Goal: Information Seeking & Learning: Learn about a topic

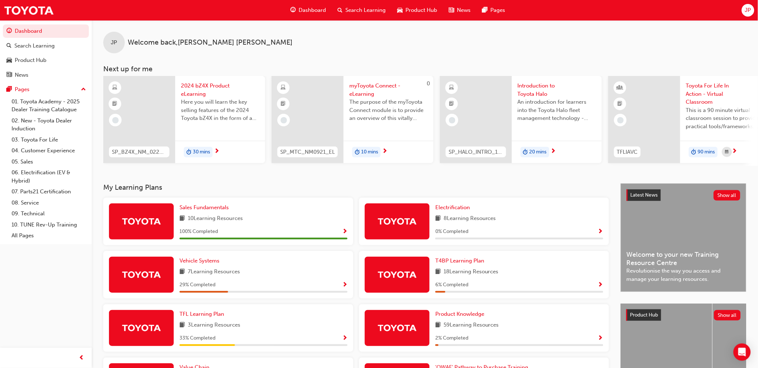
click at [343, 285] on span "Show Progress" at bounding box center [344, 285] width 5 height 6
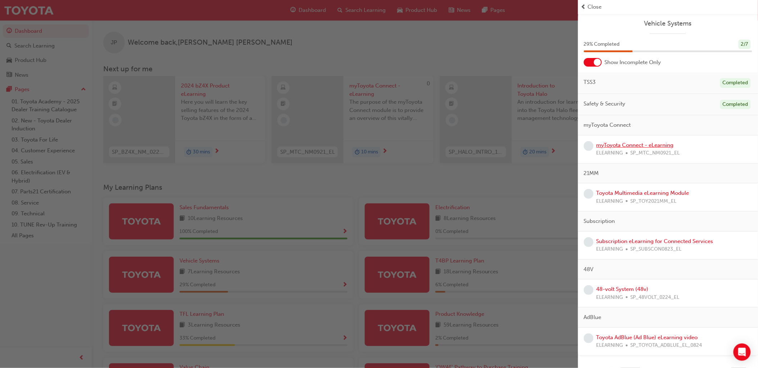
click at [623, 144] on link "myToyota Connect - eLearning" at bounding box center [635, 145] width 77 height 6
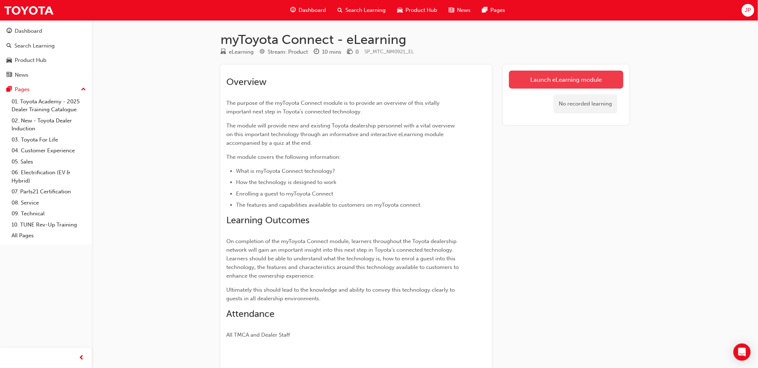
click at [570, 87] on link "Launch eLearning module" at bounding box center [566, 80] width 114 height 18
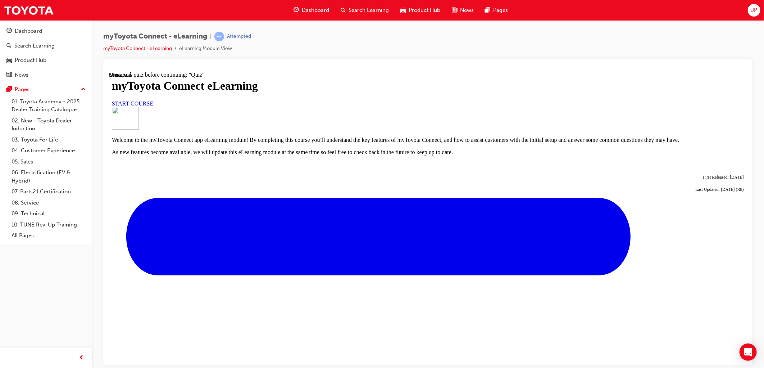
click at [153, 106] on link "START COURSE" at bounding box center [132, 103] width 41 height 6
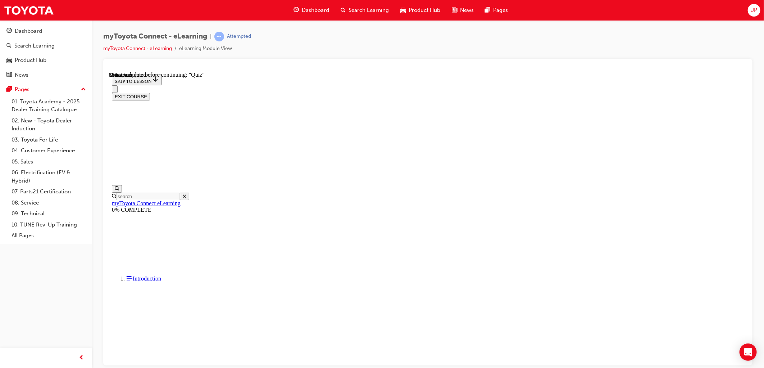
scroll to position [102, 0]
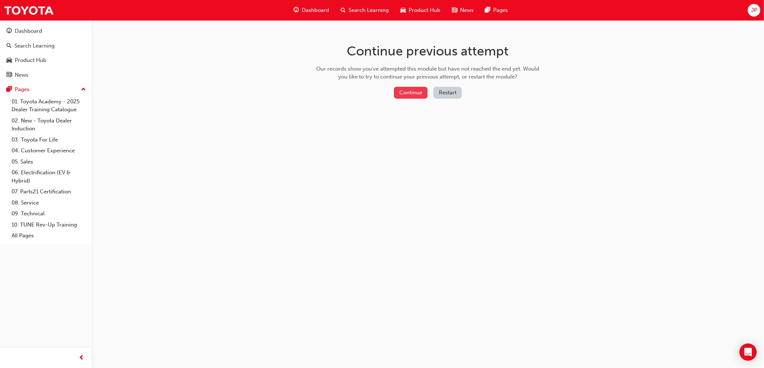
click at [405, 88] on button "Continue" at bounding box center [411, 93] width 34 height 12
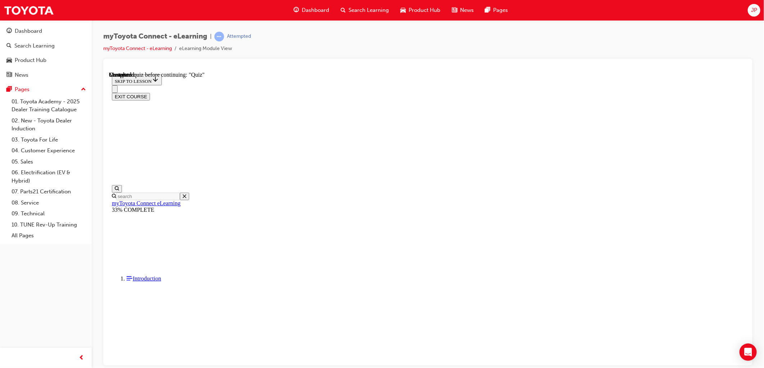
scroll to position [942, 0]
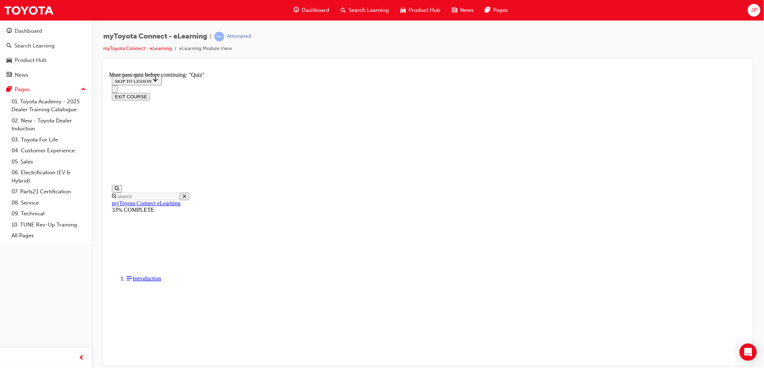
scroll to position [34, 0]
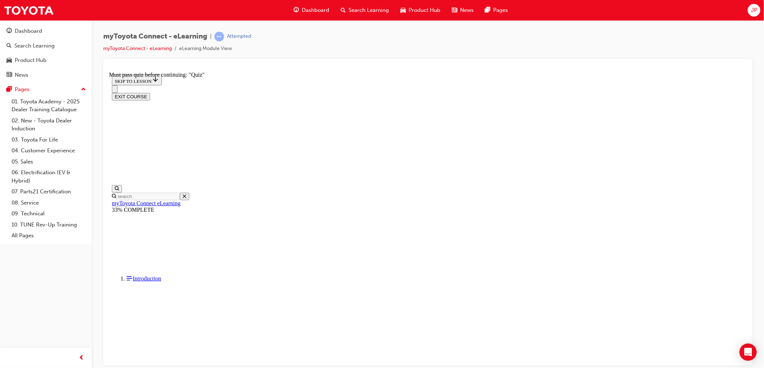
drag, startPoint x: 350, startPoint y: 124, endPoint x: 357, endPoint y: 121, distance: 7.9
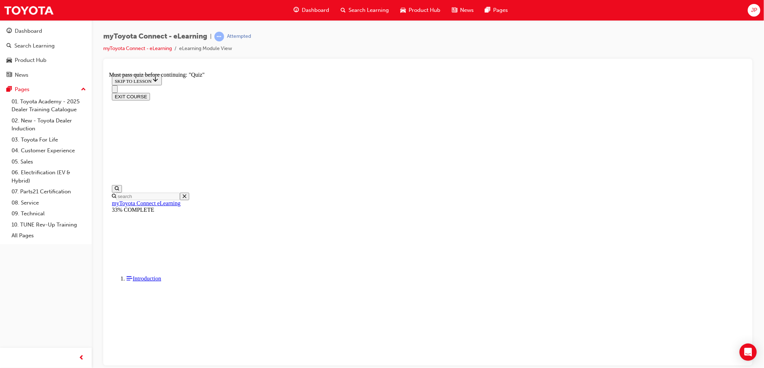
scroll to position [1222, 0]
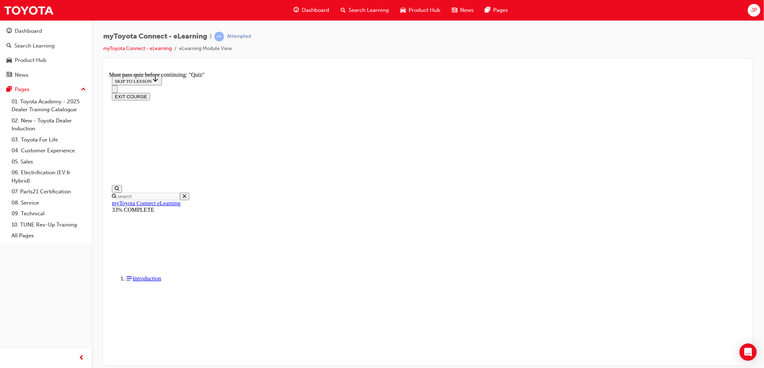
scroll to position [203, 0]
